Goal: Use online tool/utility

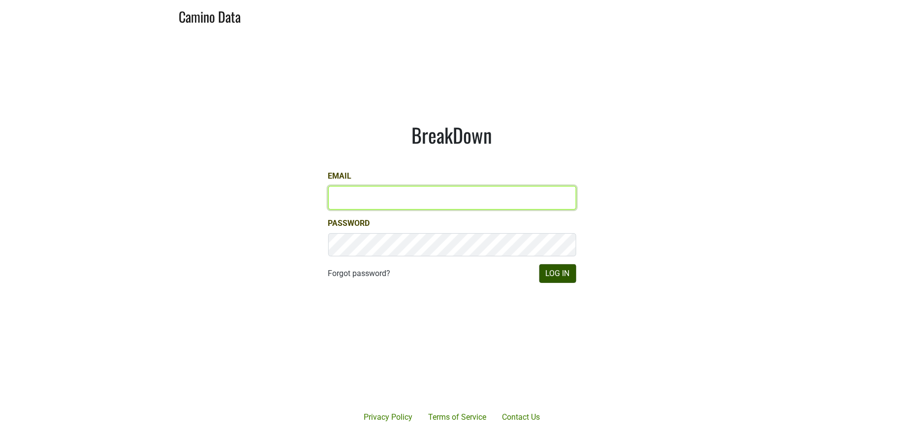
type input "[PERSON_NAME][EMAIL_ADDRESS][DOMAIN_NAME]"
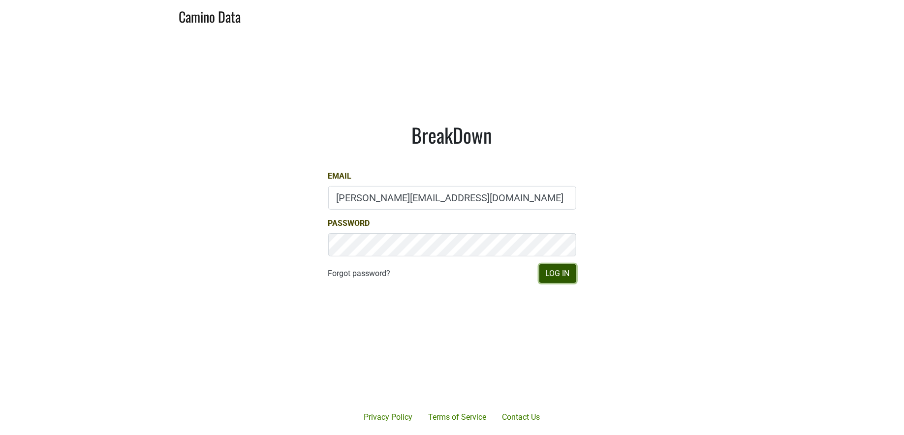
click at [542, 275] on button "Log In" at bounding box center [558, 273] width 37 height 19
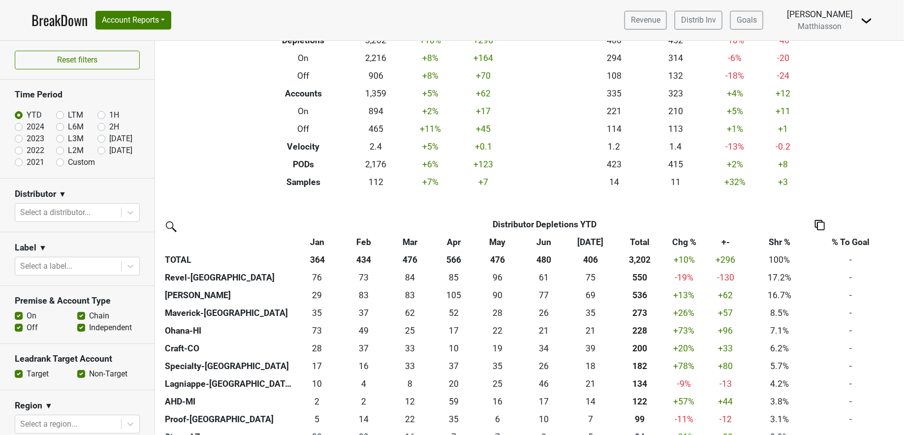
scroll to position [85, 0]
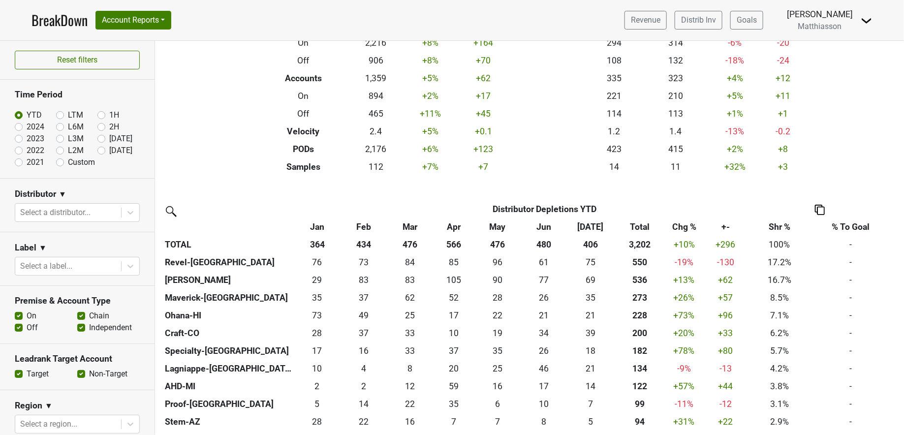
click at [109, 138] on label "[DATE]" at bounding box center [120, 139] width 23 height 12
click at [97, 138] on input "Jul '25" at bounding box center [116, 138] width 39 height 10
radio input "true"
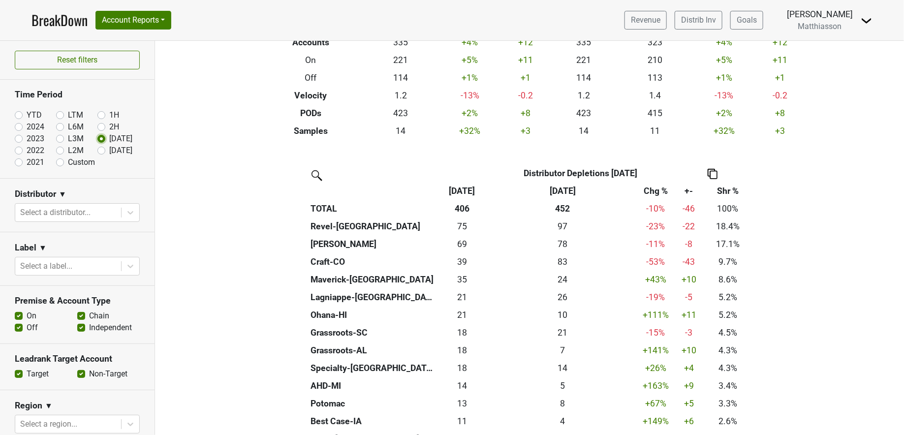
scroll to position [117, 0]
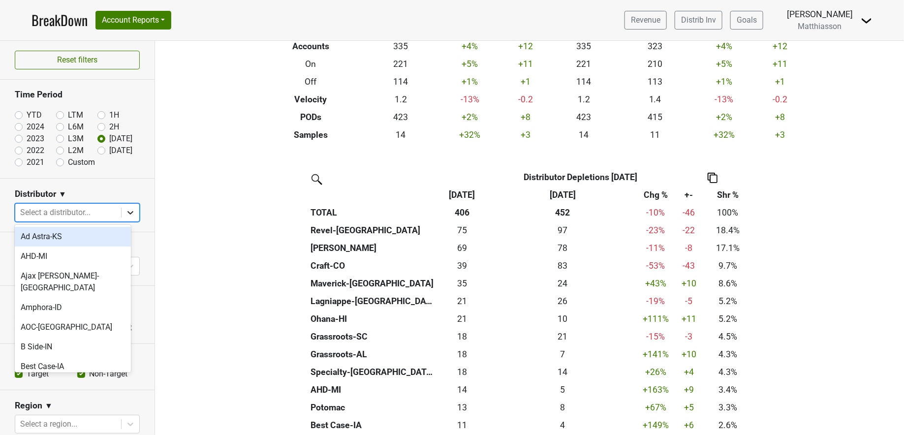
click at [126, 212] on icon at bounding box center [131, 213] width 10 height 10
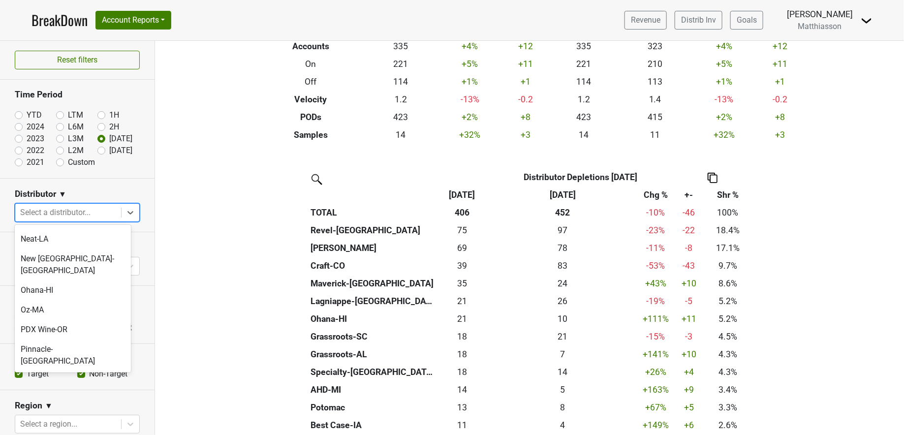
scroll to position [584, 0]
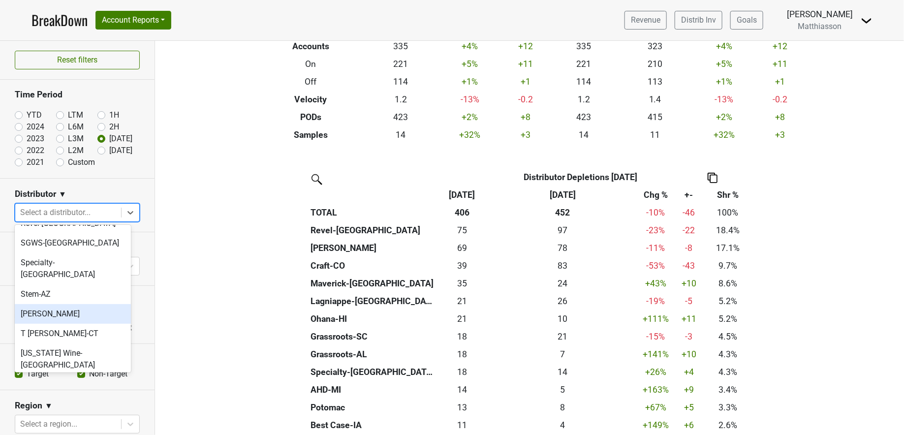
click at [84, 304] on div "T Edward" at bounding box center [73, 314] width 116 height 20
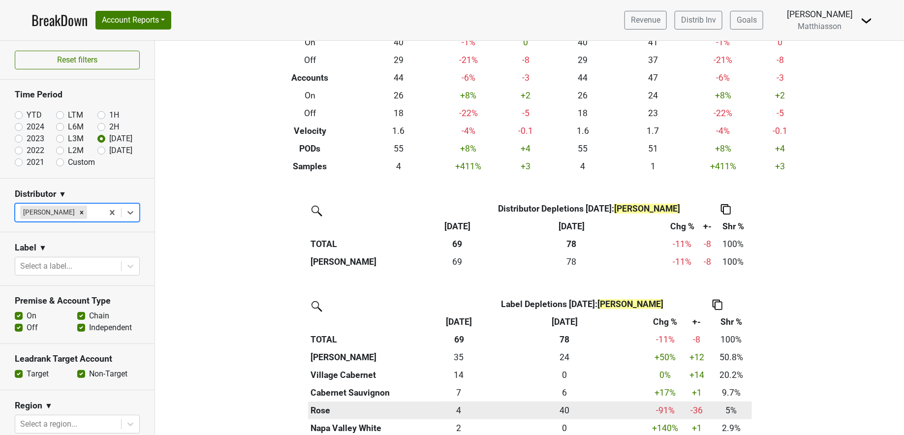
scroll to position [0, 0]
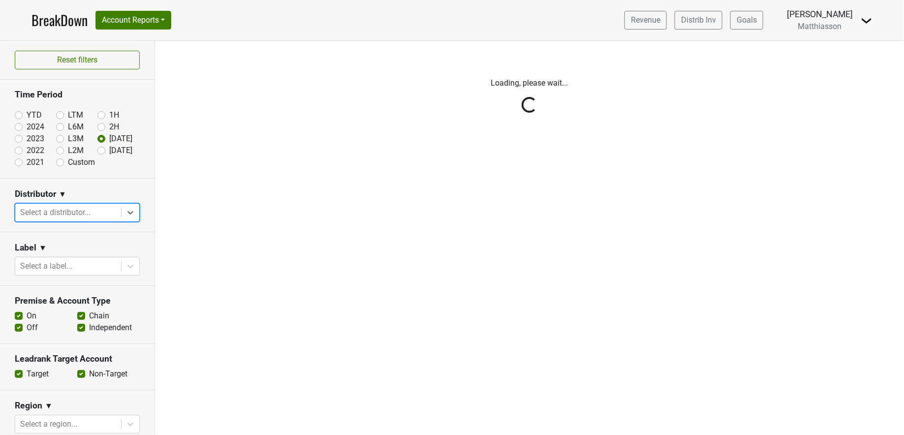
click at [83, 210] on div "Reset filters Time Period YTD LTM 1H 2024 L6M 2H 2023 L3M Jul '25 2022 L2M Aug …" at bounding box center [77, 238] width 155 height 394
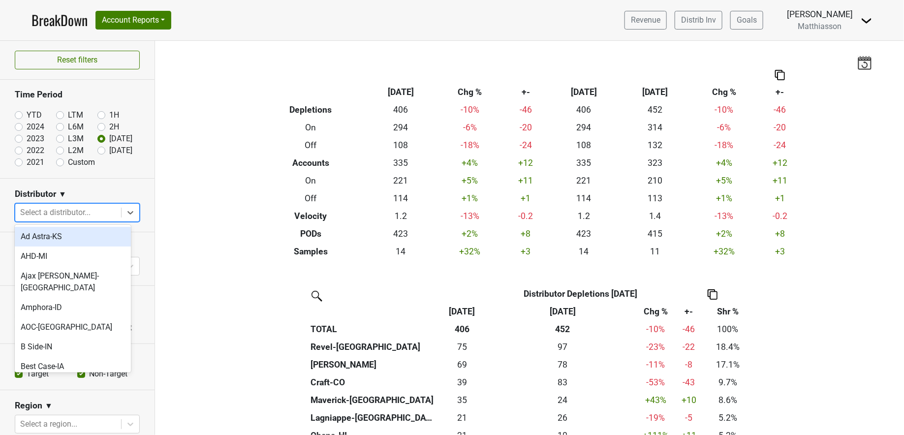
click at [97, 214] on div at bounding box center [68, 213] width 96 height 14
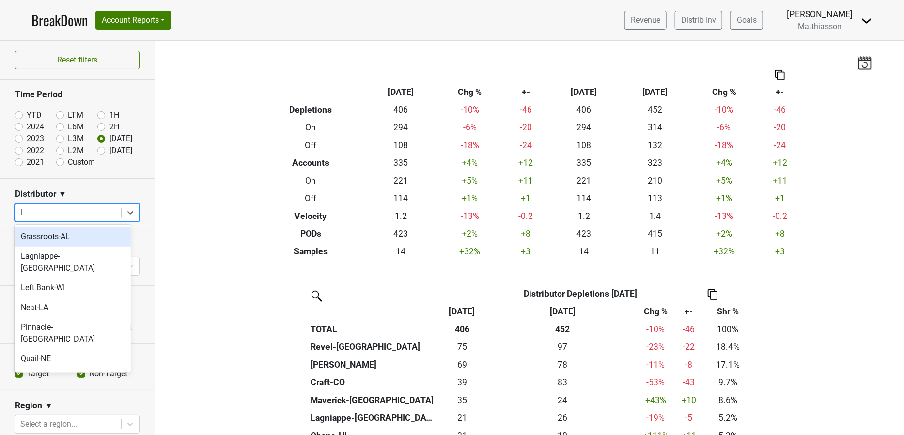
type input "la"
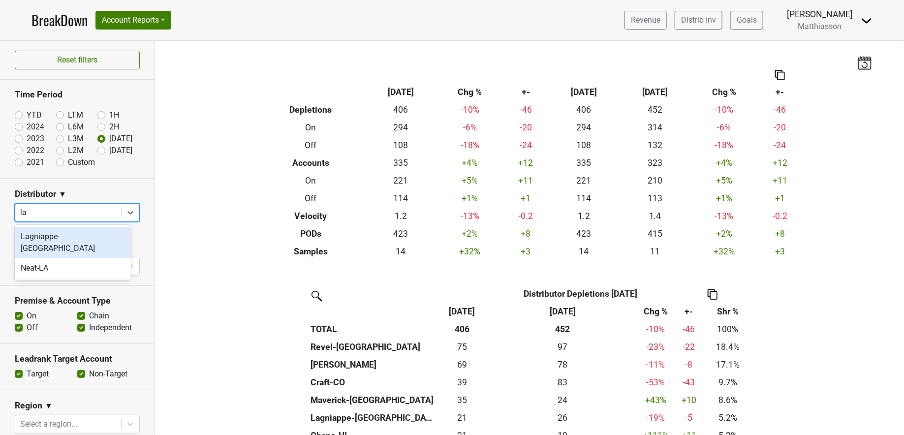
click at [71, 238] on div "Lagniappe-IL" at bounding box center [73, 243] width 116 height 32
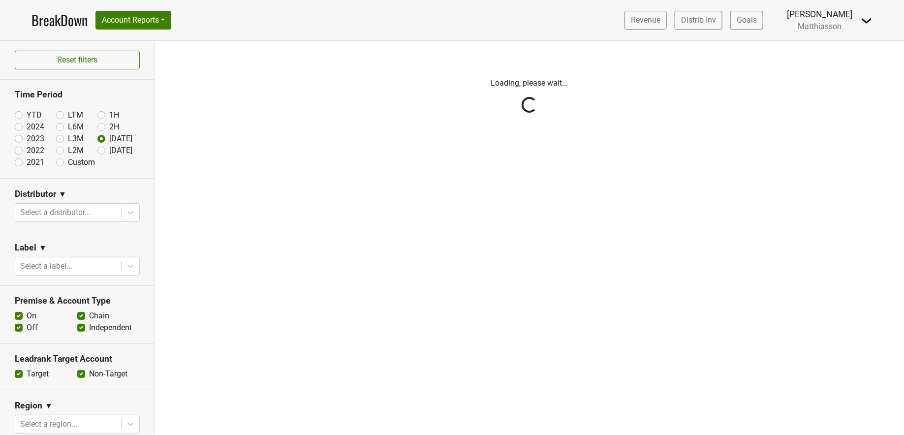
click at [88, 210] on div "Reset filters Time Period YTD LTM 1H 2024 L6M 2H 2023 L3M Jul '25 2022 L2M Aug …" at bounding box center [77, 238] width 155 height 394
click at [83, 210] on div "Reset filters Time Period YTD LTM 1H 2024 L6M 2H 2023 L3M Jul '25 2022 L2M Aug …" at bounding box center [77, 238] width 155 height 394
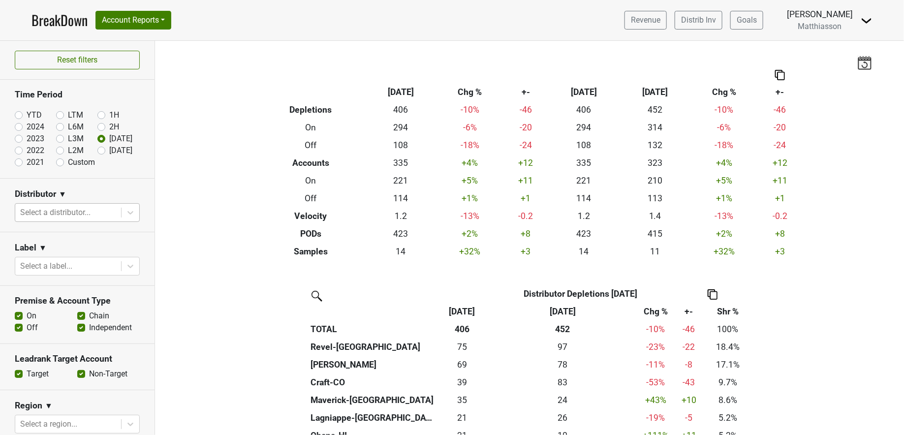
click at [104, 213] on div at bounding box center [68, 213] width 96 height 14
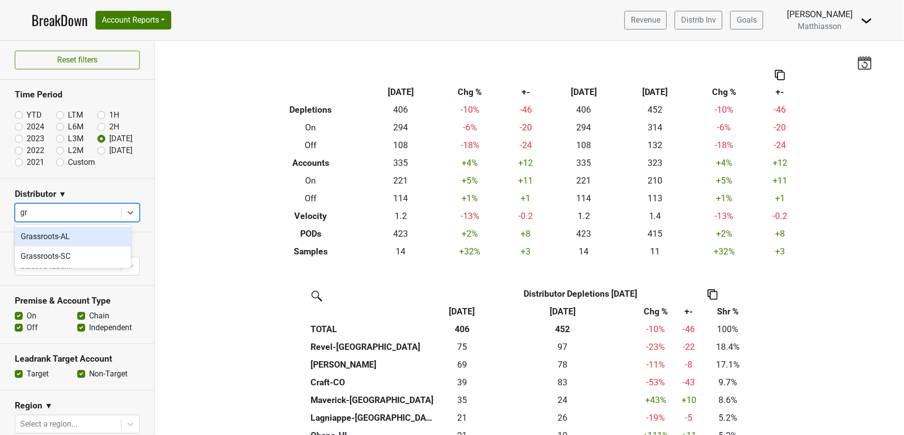
type input "gra"
click at [84, 256] on div "Grassroots-SC" at bounding box center [73, 257] width 116 height 20
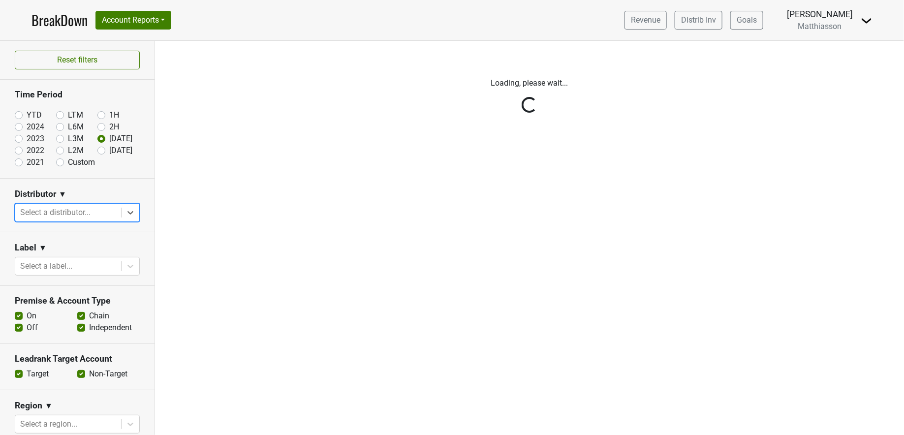
click at [88, 209] on div "Reset filters Time Period YTD LTM 1H 2024 L6M 2H 2023 L3M Jul '25 2022 L2M Aug …" at bounding box center [77, 238] width 155 height 394
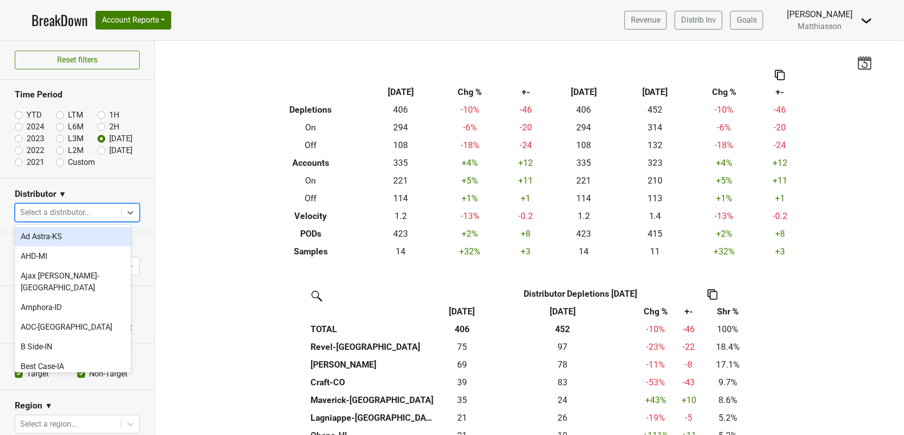
click at [89, 211] on div at bounding box center [68, 213] width 96 height 14
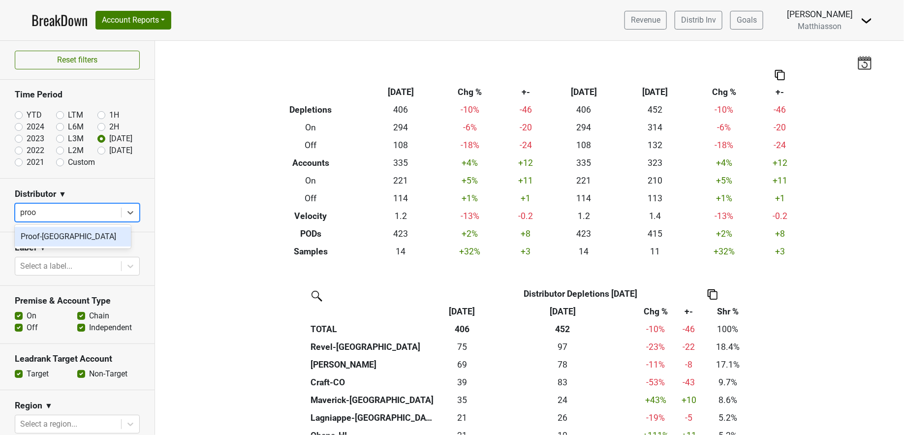
type input "proof"
click at [64, 238] on div "Proof-NC" at bounding box center [73, 237] width 116 height 20
